Goal: Task Accomplishment & Management: Complete application form

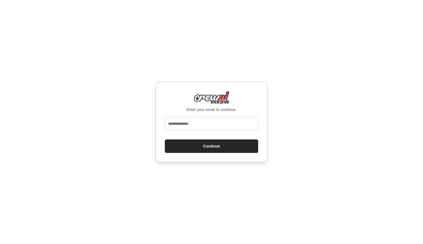
type input "**********"
click at [199, 143] on button "Continue" at bounding box center [211, 147] width 93 height 14
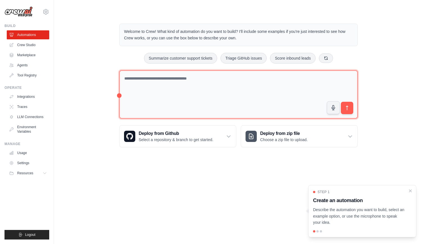
click at [143, 84] on textarea at bounding box center [238, 94] width 239 height 49
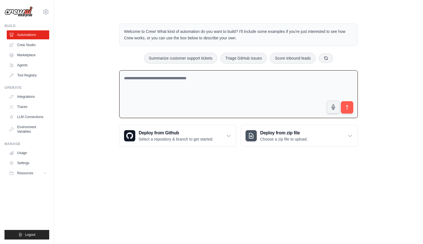
click at [193, 84] on textarea at bounding box center [238, 94] width 239 height 48
